Goal: Download file/media

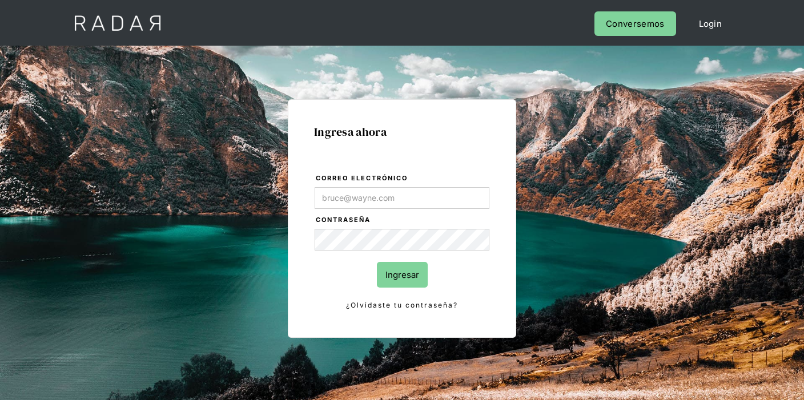
click at [446, 184] on form "Correo electrónico Contraseña Ingresar ¿Olvidaste tu contraseña?" at bounding box center [402, 242] width 176 height 139
click at [452, 191] on input "Correo electrónico" at bounding box center [402, 198] width 175 height 22
paste input "[EMAIL_ADDRESS][DOMAIN_NAME]"
type input "[EMAIL_ADDRESS][DOMAIN_NAME]"
click at [398, 287] on input "Ingresar" at bounding box center [402, 275] width 51 height 26
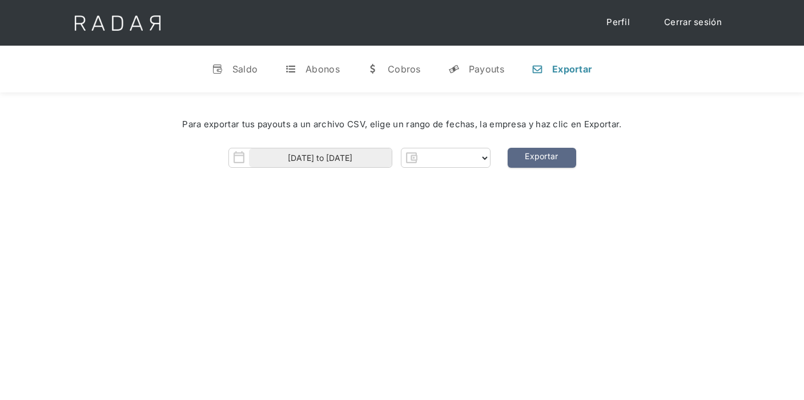
select select "7"
click at [355, 150] on input "[DATE] to [DATE]" at bounding box center [320, 158] width 143 height 19
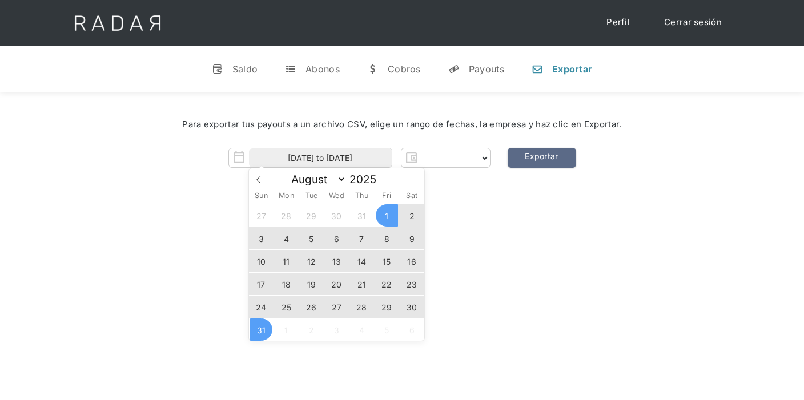
select select "clpro"
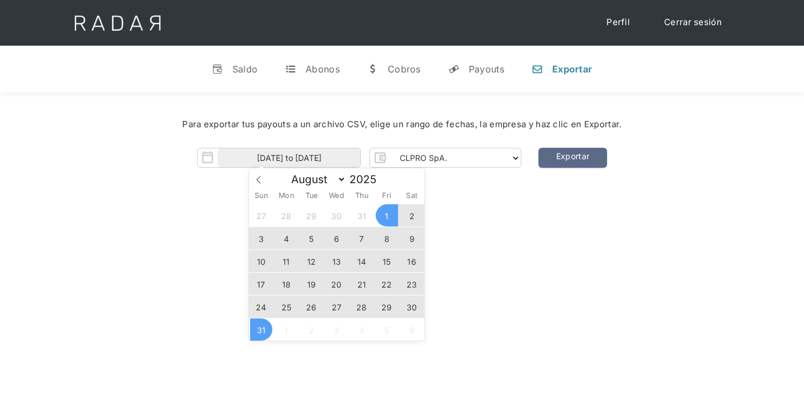
click at [416, 307] on span "30" at bounding box center [412, 307] width 22 height 22
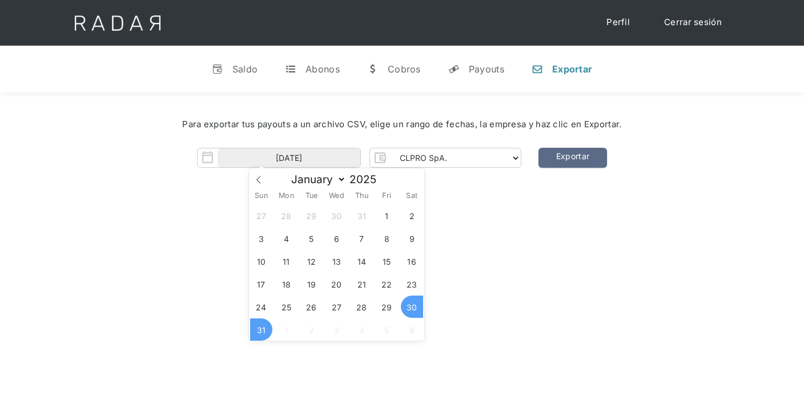
click at [260, 332] on span "31" at bounding box center [261, 330] width 22 height 22
type input "[DATE] to [DATE]"
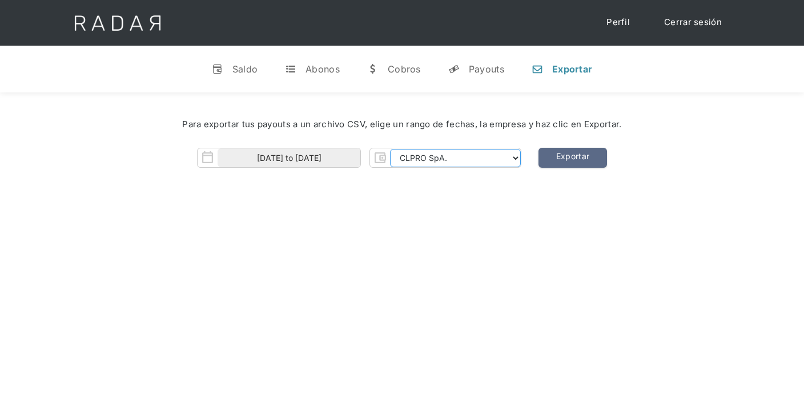
click at [476, 159] on select "CLPRO SpA. [PERSON_NAME] SpA. Urigol SpA. Bysolutions SpA. Clmax SpA. Andes Pay…" at bounding box center [455, 158] width 131 height 18
click at [391, 149] on select "CLPRO SpA. [PERSON_NAME] SpA. Urigol SpA. Bysolutions SpA. Clmax SpA. Andes Pay…" at bounding box center [455, 158] width 131 height 18
click at [481, 160] on select "CLPRO SpA. [PERSON_NAME] SpA. Urigol SpA. Bysolutions SpA. Clmax SpA. Andes Pay…" at bounding box center [455, 158] width 131 height 18
select select "[PERSON_NAME]-rt"
click at [391, 149] on select "CLPRO SpA. [PERSON_NAME] SpA. Urigol SpA. Bysolutions SpA. Clmax SpA. Andes Pay…" at bounding box center [455, 158] width 131 height 18
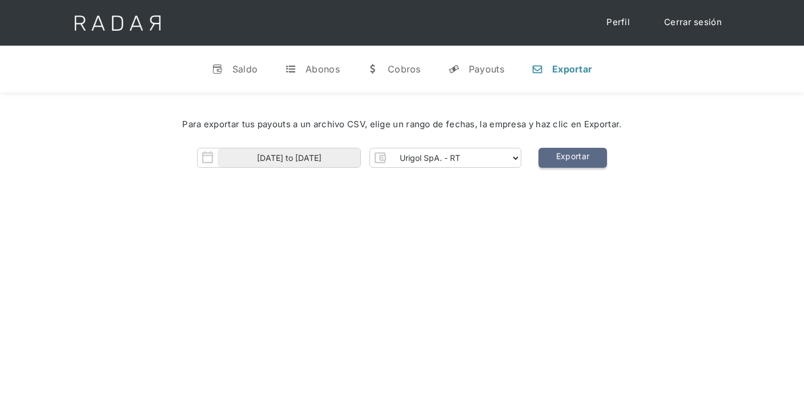
click at [548, 154] on link "Exportar" at bounding box center [573, 158] width 69 height 20
